Goal: Information Seeking & Learning: Learn about a topic

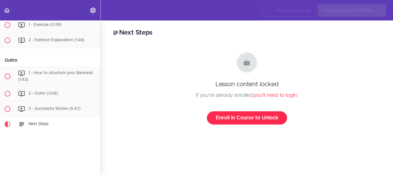
click at [227, 122] on link "Enroll in Course to Unlock" at bounding box center [247, 117] width 80 height 13
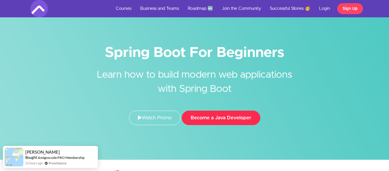
click at [214, 116] on button "Become a Java Developer" at bounding box center [221, 117] width 79 height 14
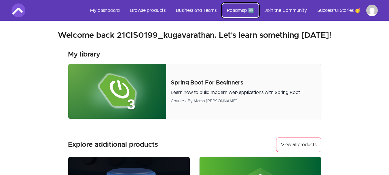
click at [227, 9] on link "Roadmap 🆕" at bounding box center [240, 10] width 36 height 14
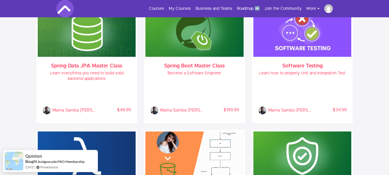
scroll to position [475, 0]
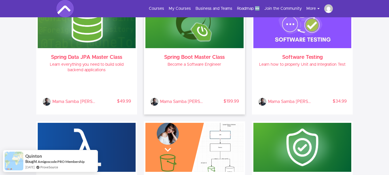
click at [217, 52] on div "Spring Boot Master Class Become a Software Engineer Mama Samba Braima Nelson % …" at bounding box center [194, 80] width 98 height 65
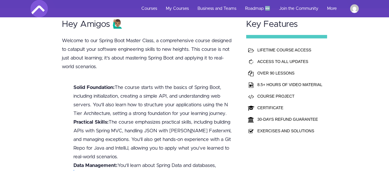
scroll to position [117, 0]
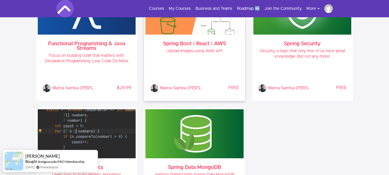
scroll to position [576, 0]
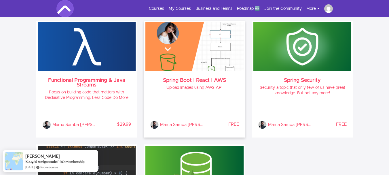
click at [174, 97] on div "Mama Samba Braima Nelson % COMPLETE FREE" at bounding box center [194, 112] width 89 height 34
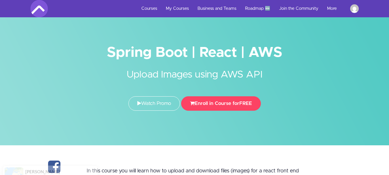
scroll to position [19, 0]
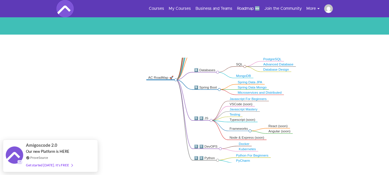
scroll to position [81, 0]
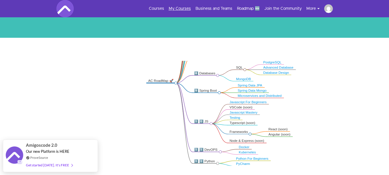
click at [184, 10] on link "My Courses" at bounding box center [180, 9] width 22 height 6
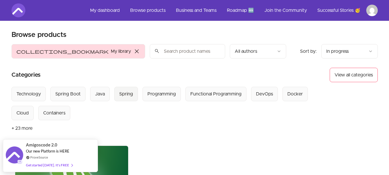
click at [131, 94] on div "Spring" at bounding box center [126, 93] width 14 height 7
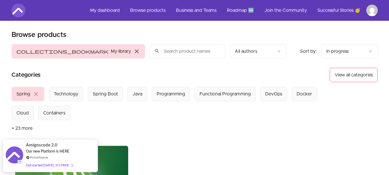
click at [37, 96] on span "close" at bounding box center [36, 93] width 7 height 7
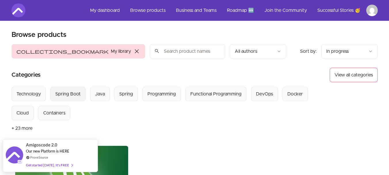
click at [72, 94] on div "Spring Boot" at bounding box center [67, 93] width 25 height 7
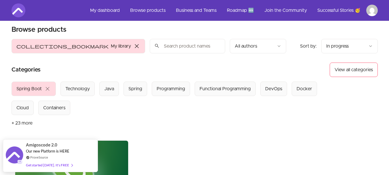
scroll to position [4, 0]
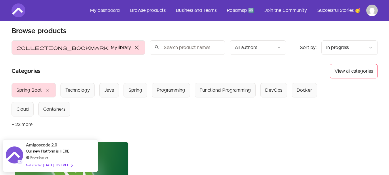
click at [133, 47] on span "close" at bounding box center [136, 47] width 7 height 7
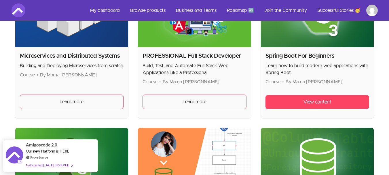
scroll to position [126, 0]
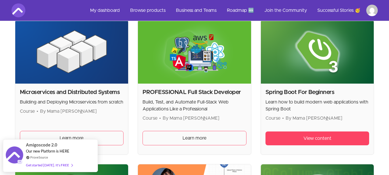
click at [94, 87] on div "Microservices and Distributed Systems Building and Deploying Microservices from…" at bounding box center [71, 119] width 113 height 71
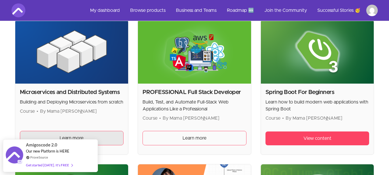
click at [96, 134] on link "Learn more" at bounding box center [72, 138] width 104 height 14
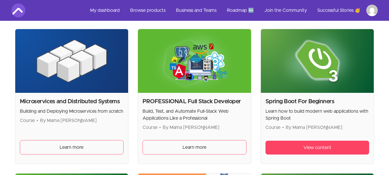
scroll to position [134, 0]
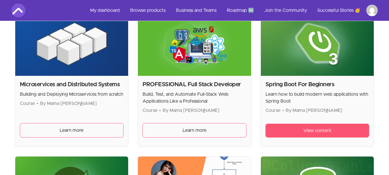
click at [301, 130] on link "View content" at bounding box center [318, 131] width 104 height 14
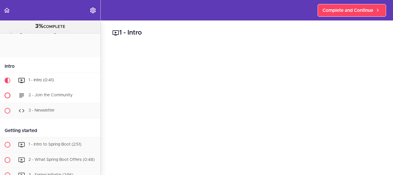
click at [69, 93] on span "2 - Join the Community" at bounding box center [51, 95] width 44 height 4
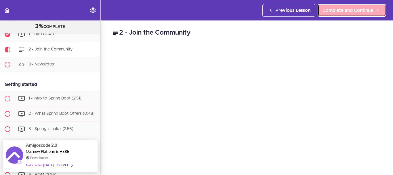
click at [353, 7] on span "Complete and Continue" at bounding box center [348, 10] width 51 height 7
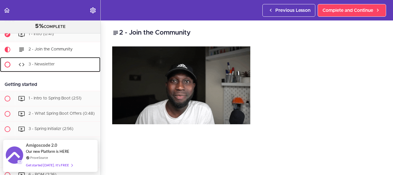
click at [43, 67] on div "3 - Newsletter" at bounding box center [58, 64] width 86 height 13
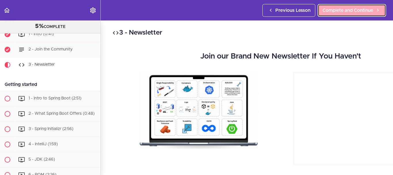
scroll to position [61, 0]
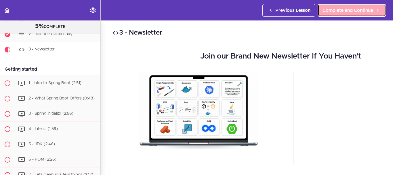
click at [382, 7] on link "Complete and Continue" at bounding box center [352, 10] width 69 height 13
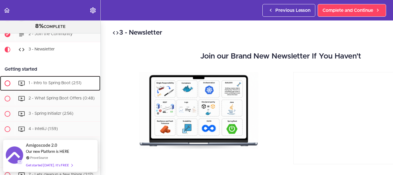
click at [73, 87] on div "1 - Intro to Spring Boot (2:51)" at bounding box center [58, 83] width 86 height 13
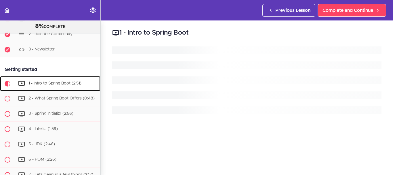
scroll to position [95, 0]
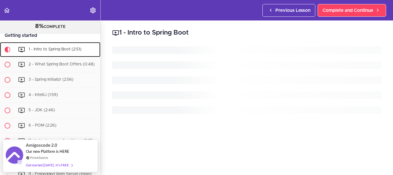
click at [70, 51] on span "1 - Intro to Spring Boot (2:51)" at bounding box center [55, 49] width 53 height 4
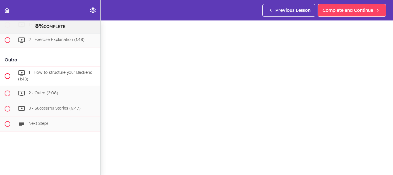
scroll to position [626, 0]
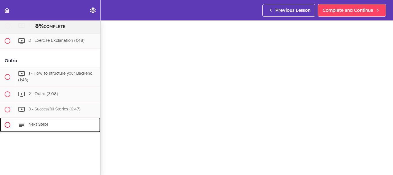
click at [57, 131] on div "Next Steps" at bounding box center [58, 124] width 86 height 13
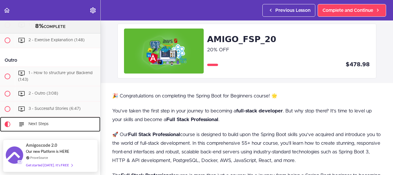
scroll to position [27, 0]
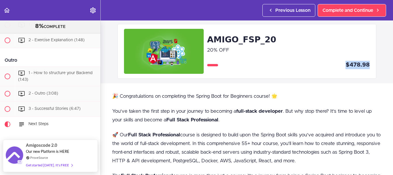
drag, startPoint x: 345, startPoint y: 60, endPoint x: 370, endPoint y: 62, distance: 26.0
click at [370, 62] on div "AMIGO_FSP_20 20% OFF $478.98" at bounding box center [247, 51] width 259 height 55
copy div "$478.98"
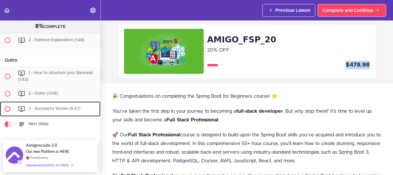
click at [37, 107] on span "3 - Successful Stories (6:47)" at bounding box center [55, 109] width 52 height 4
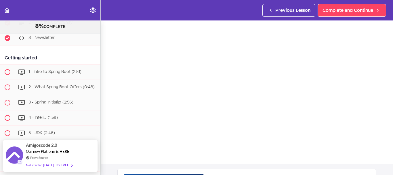
scroll to position [53, 0]
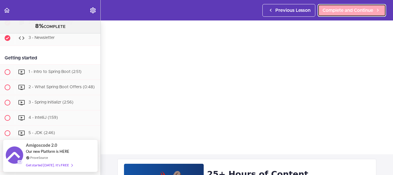
click at [328, 15] on link "Complete and Continue" at bounding box center [352, 10] width 69 height 13
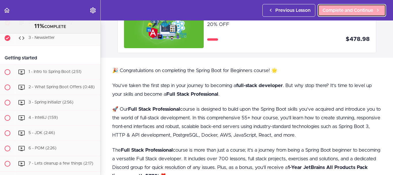
scroll to position [646, 0]
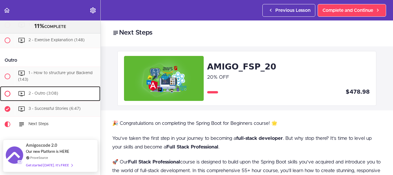
click at [42, 91] on span "2 - Outro (3:08)" at bounding box center [44, 93] width 30 height 4
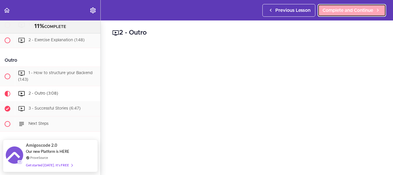
click at [344, 14] on link "Complete and Continue" at bounding box center [352, 10] width 69 height 13
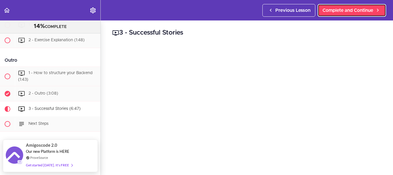
scroll to position [644, 0]
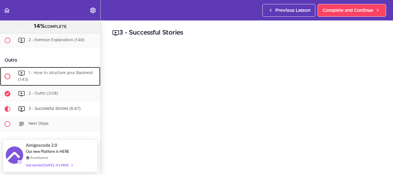
click at [75, 71] on span "1 - How to structure your Backend (1:43)" at bounding box center [55, 76] width 74 height 11
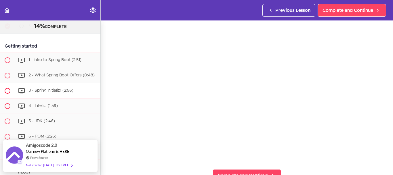
scroll to position [92, 0]
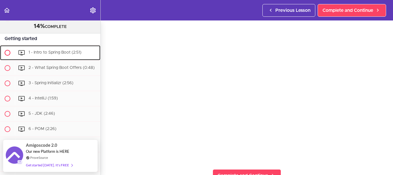
click at [67, 56] on div "1 - Intro to Spring Boot (2:51)" at bounding box center [58, 52] width 86 height 13
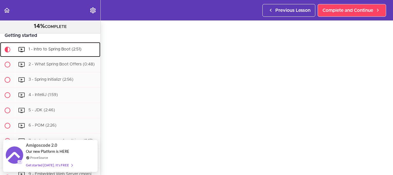
scroll to position [29, 0]
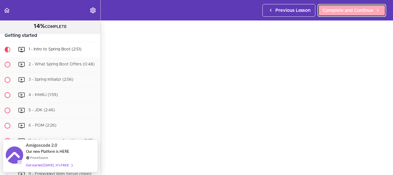
click at [349, 9] on span "Complete and Continue" at bounding box center [348, 10] width 51 height 7
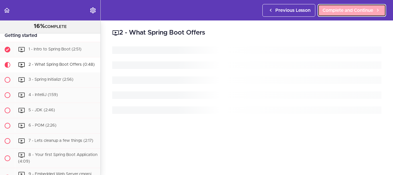
scroll to position [111, 0]
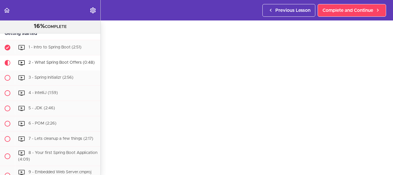
scroll to position [98, 0]
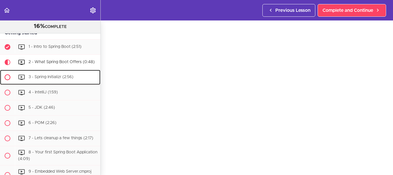
click at [67, 79] on span "3 - Spring Initializr (2:56)" at bounding box center [51, 77] width 45 height 4
